Goal: Task Accomplishment & Management: Manage account settings

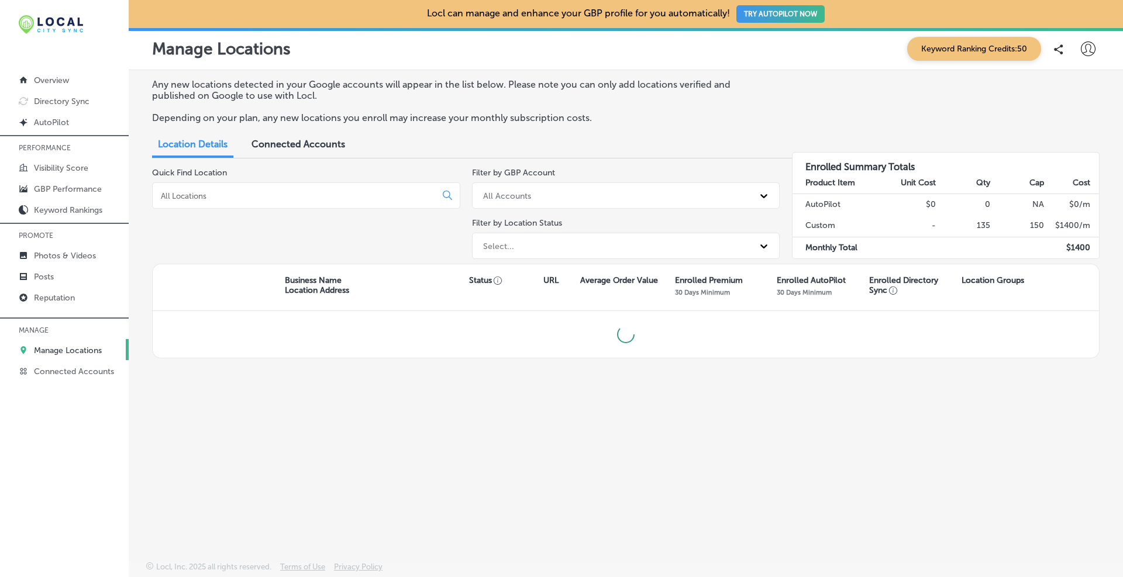
click at [227, 195] on input at bounding box center [297, 196] width 274 height 11
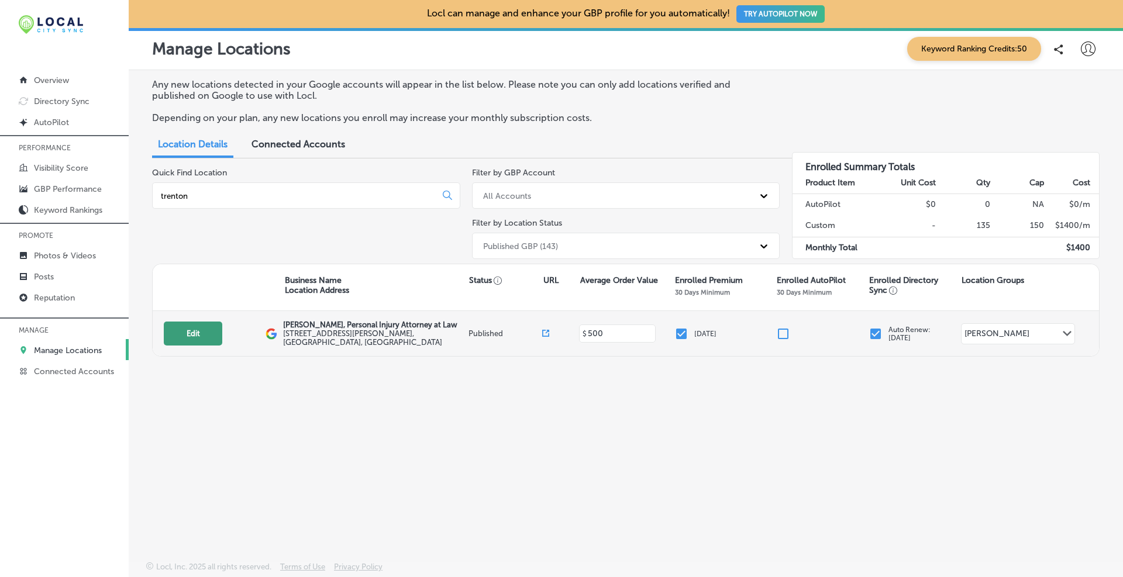
type input "trenton"
click at [194, 330] on button "Edit" at bounding box center [193, 334] width 58 height 24
select select "US"
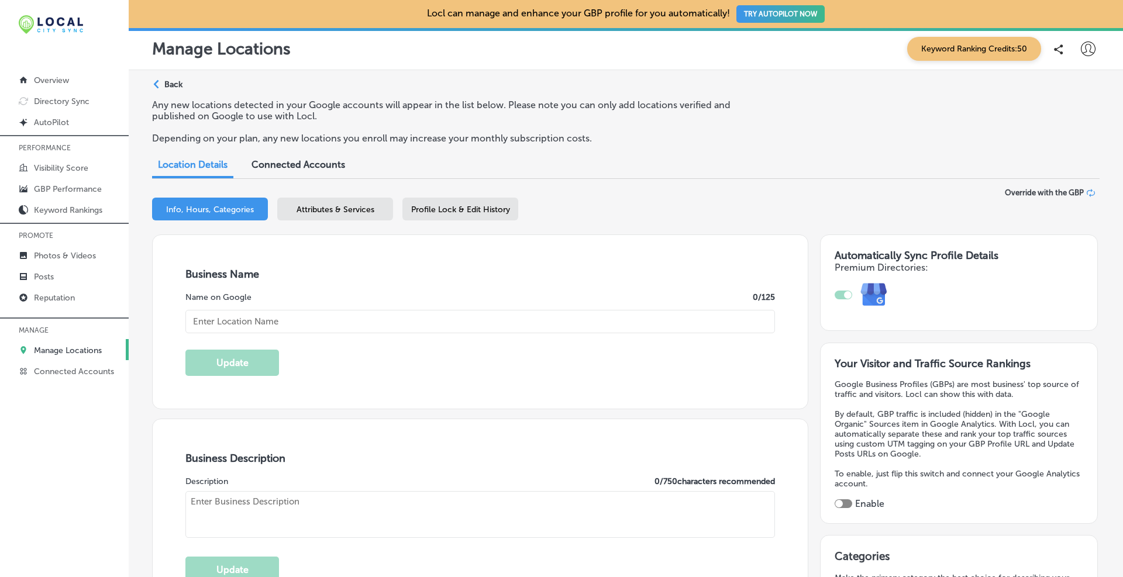
click at [436, 202] on div "Profile Lock & Edit History" at bounding box center [460, 209] width 116 height 23
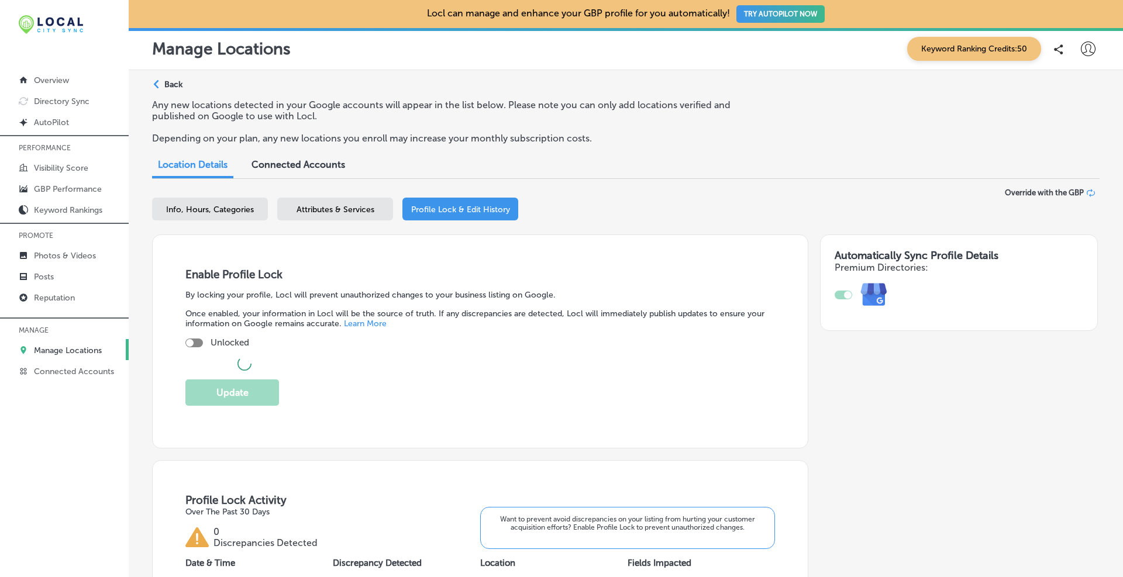
checkbox input "true"
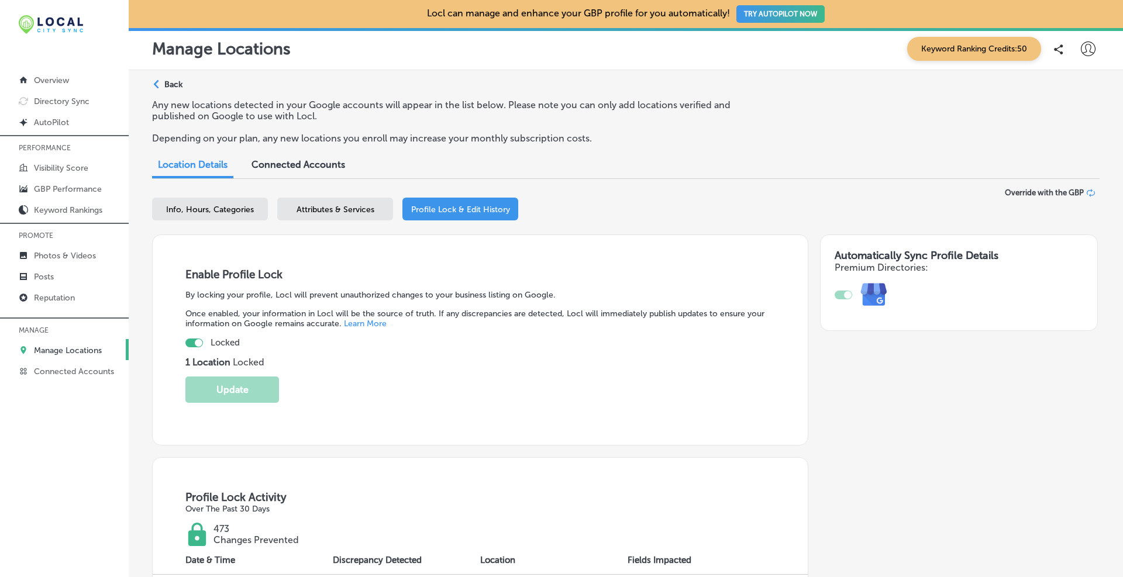
click at [219, 211] on span "Info, Hours, Categories" at bounding box center [210, 210] width 88 height 10
select select "US"
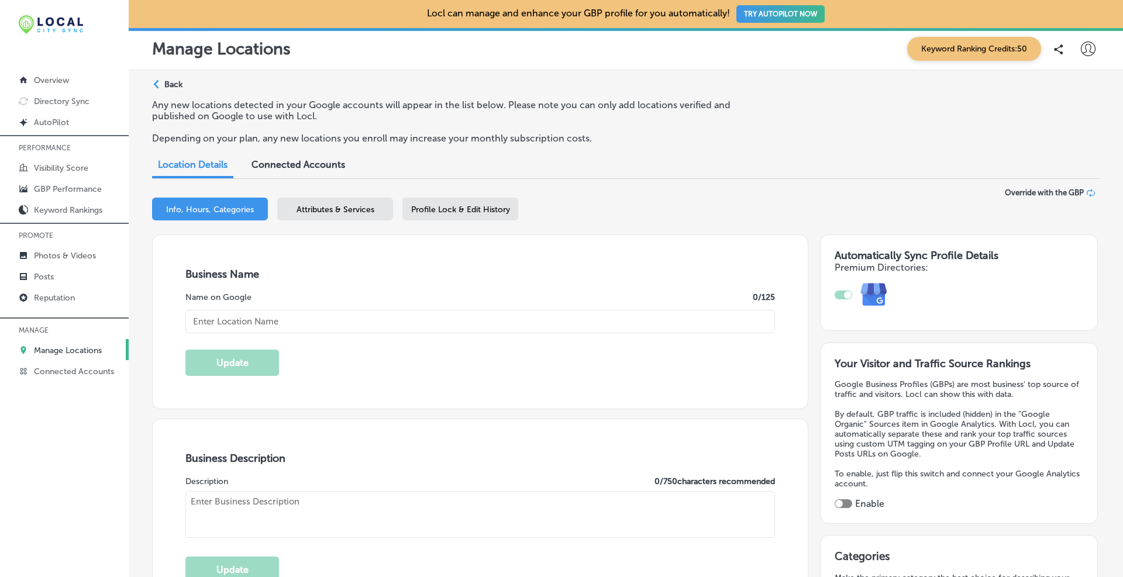
type input "[PERSON_NAME], Personal Injury Attorney at Law"
type input "[STREET_ADDRESS][PERSON_NAME]"
type input "[GEOGRAPHIC_DATA]"
type input "08610"
type input "US"
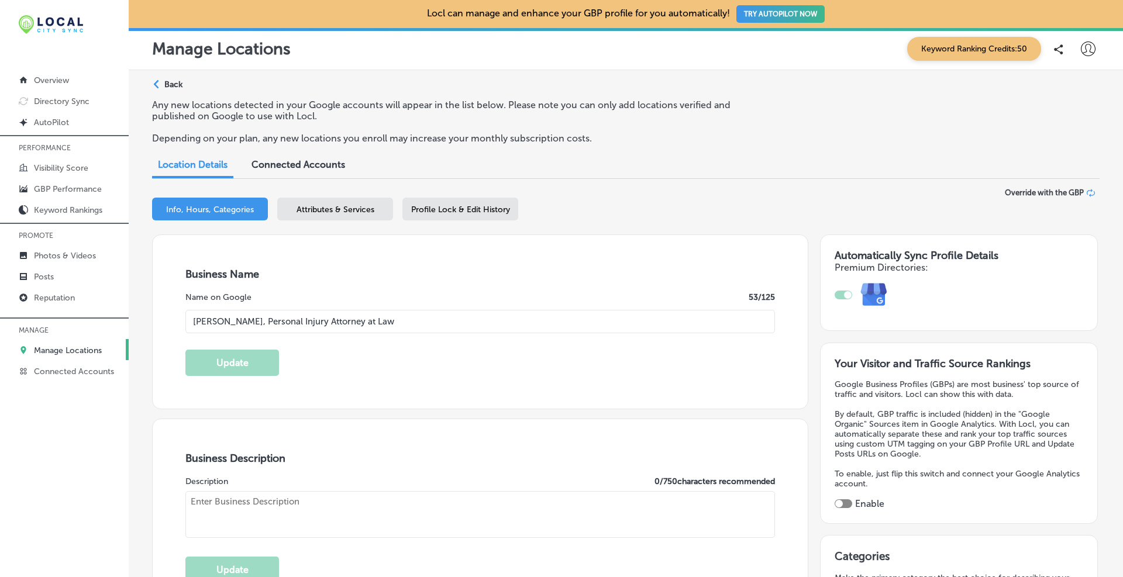
type input "[URL][DOMAIN_NAME]"
type textarea "At [PERSON_NAME], Attorney at Law | [GEOGRAPHIC_DATA], we believe in empowering…"
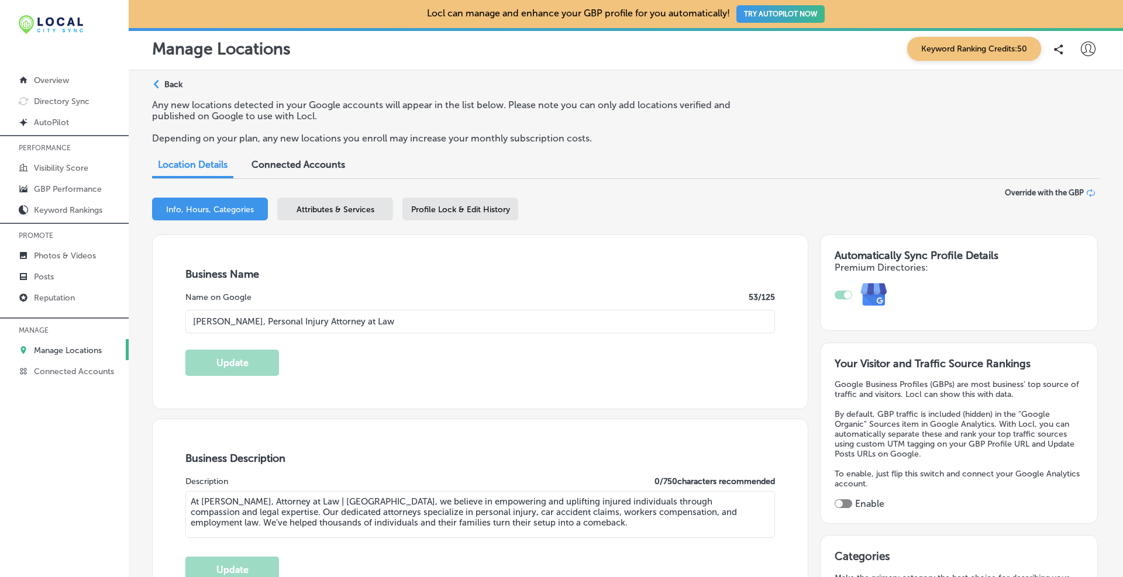
type input "[PHONE_NUMBER]"
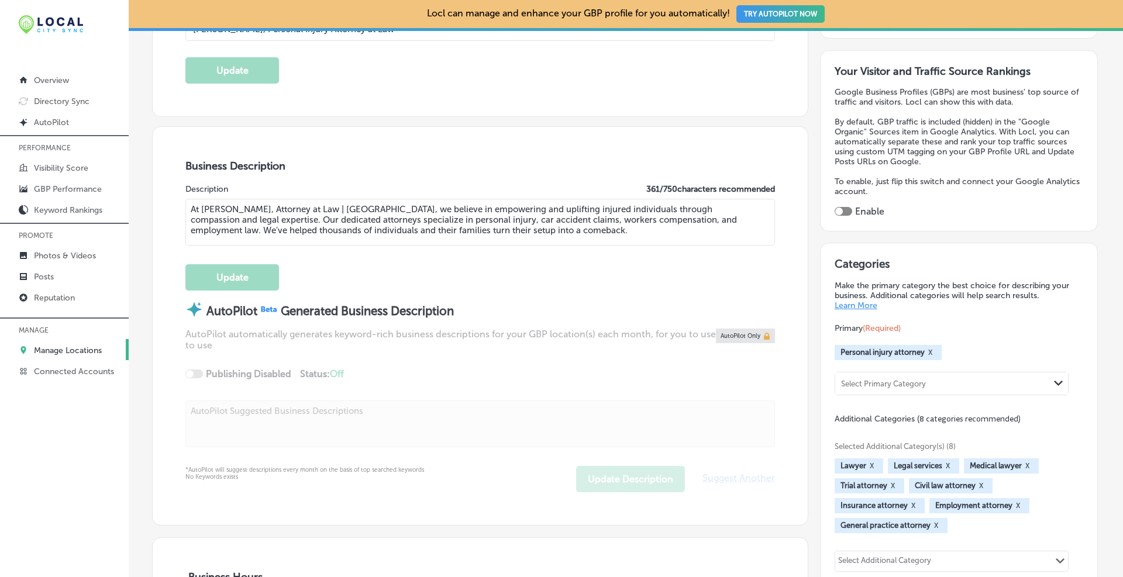
scroll to position [390, 0]
